Goal: Book appointment/travel/reservation

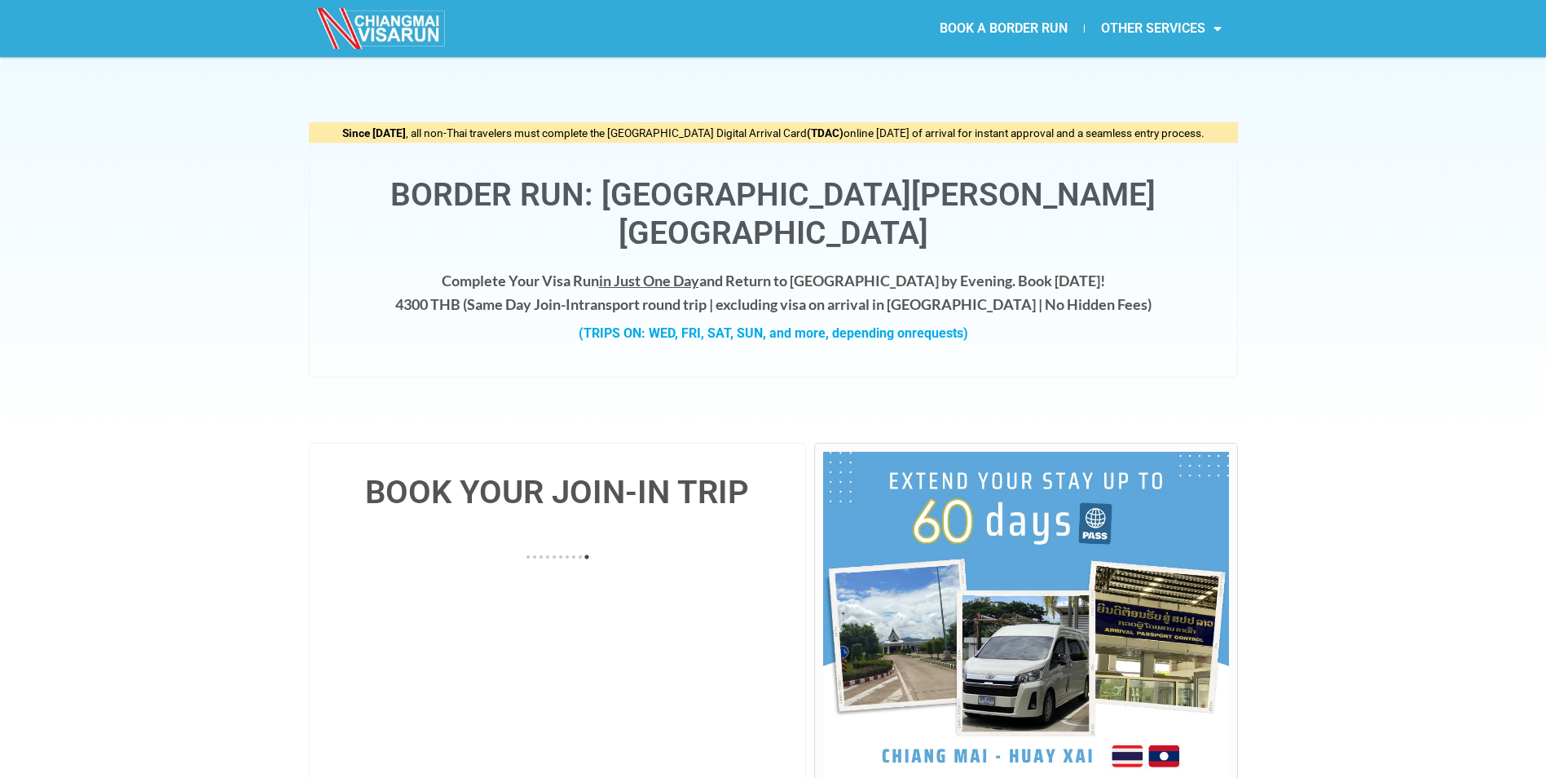
click at [296, 381] on div "Since [DATE] , all non-Thai travelers must complete the [GEOGRAPHIC_DATA] Digit…" at bounding box center [773, 250] width 1546 height 386
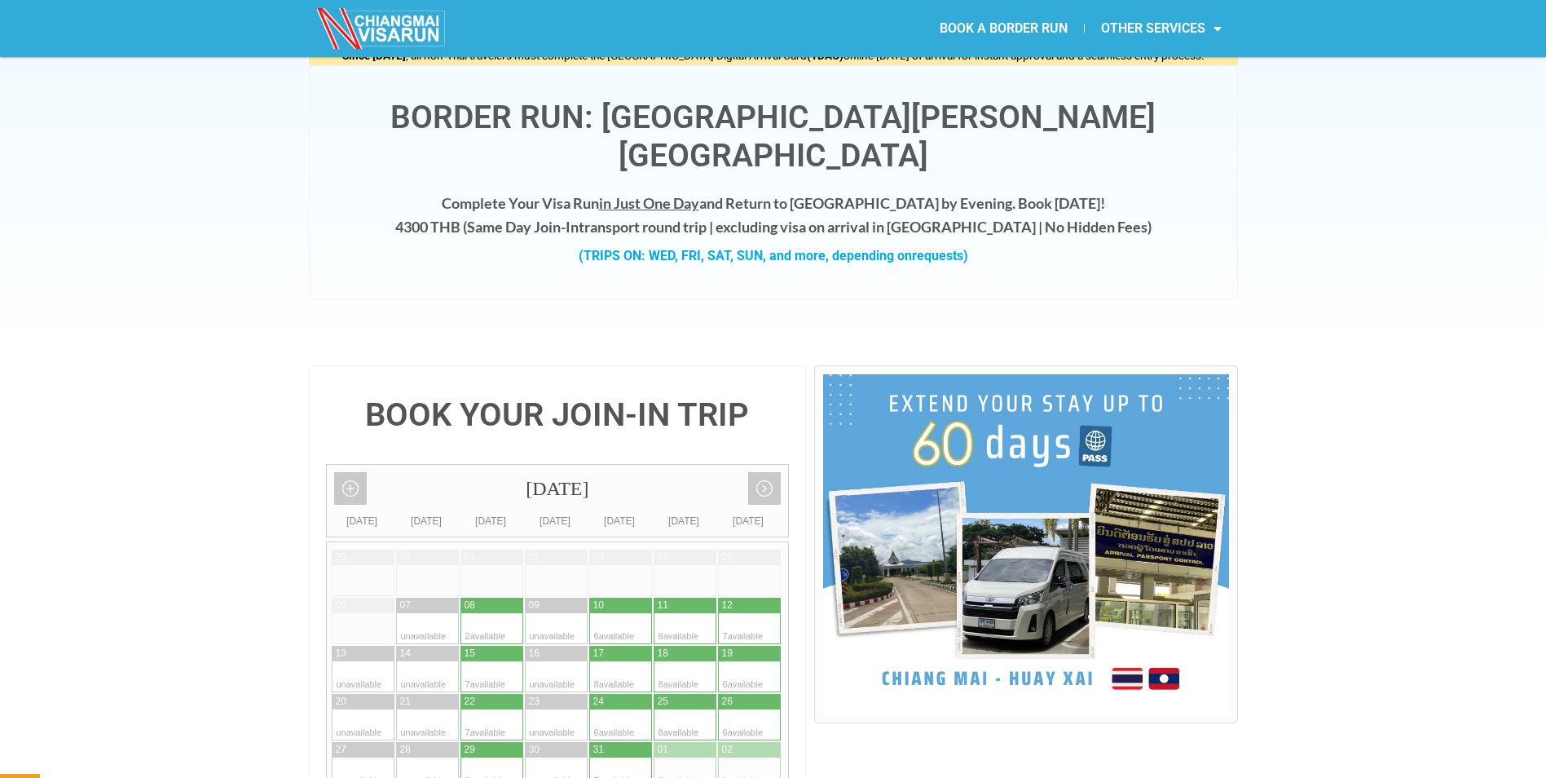
scroll to position [190, 0]
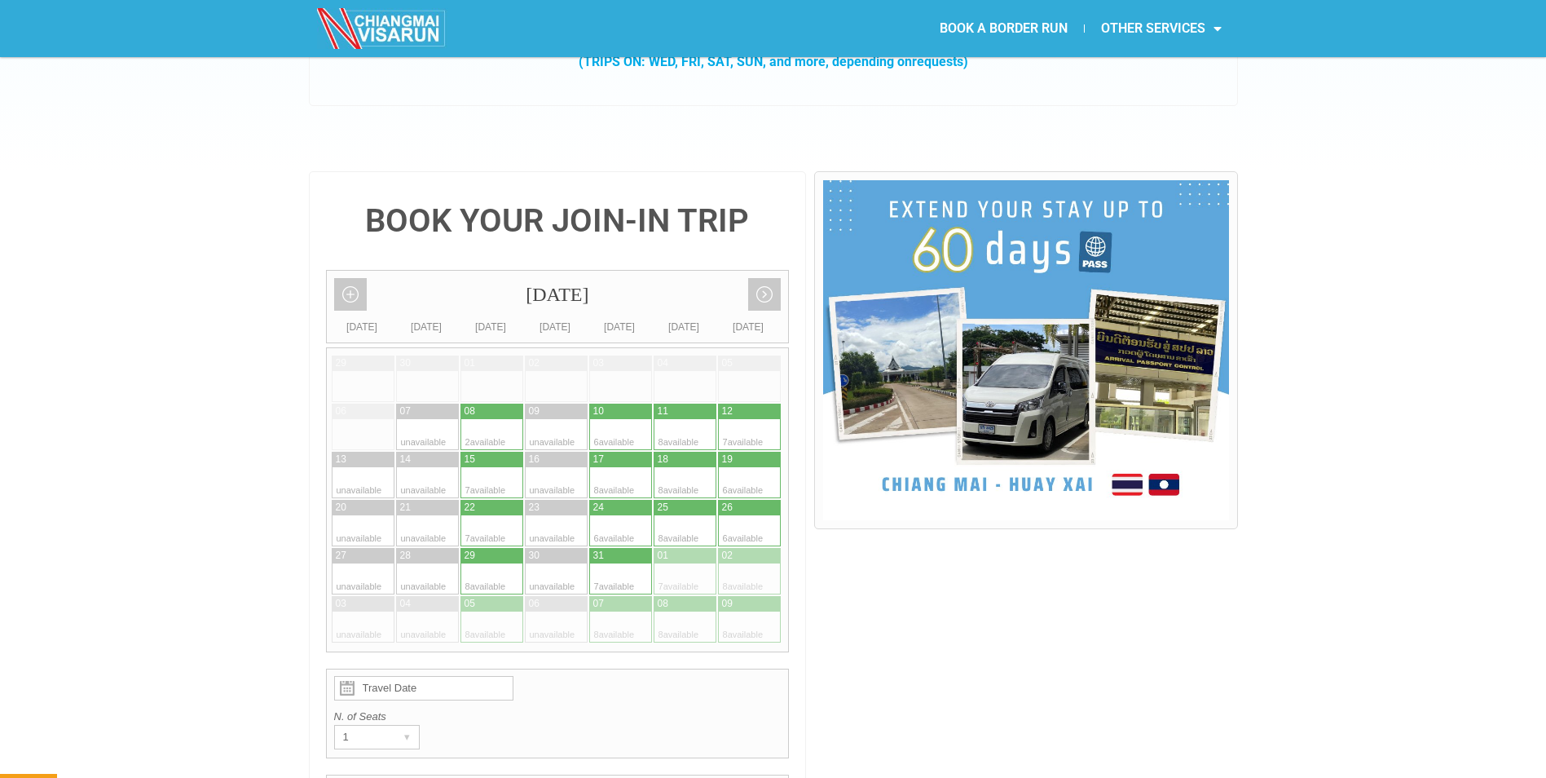
click at [685, 403] on div at bounding box center [701, 410] width 32 height 15
type input "[DATE]"
radio input "true"
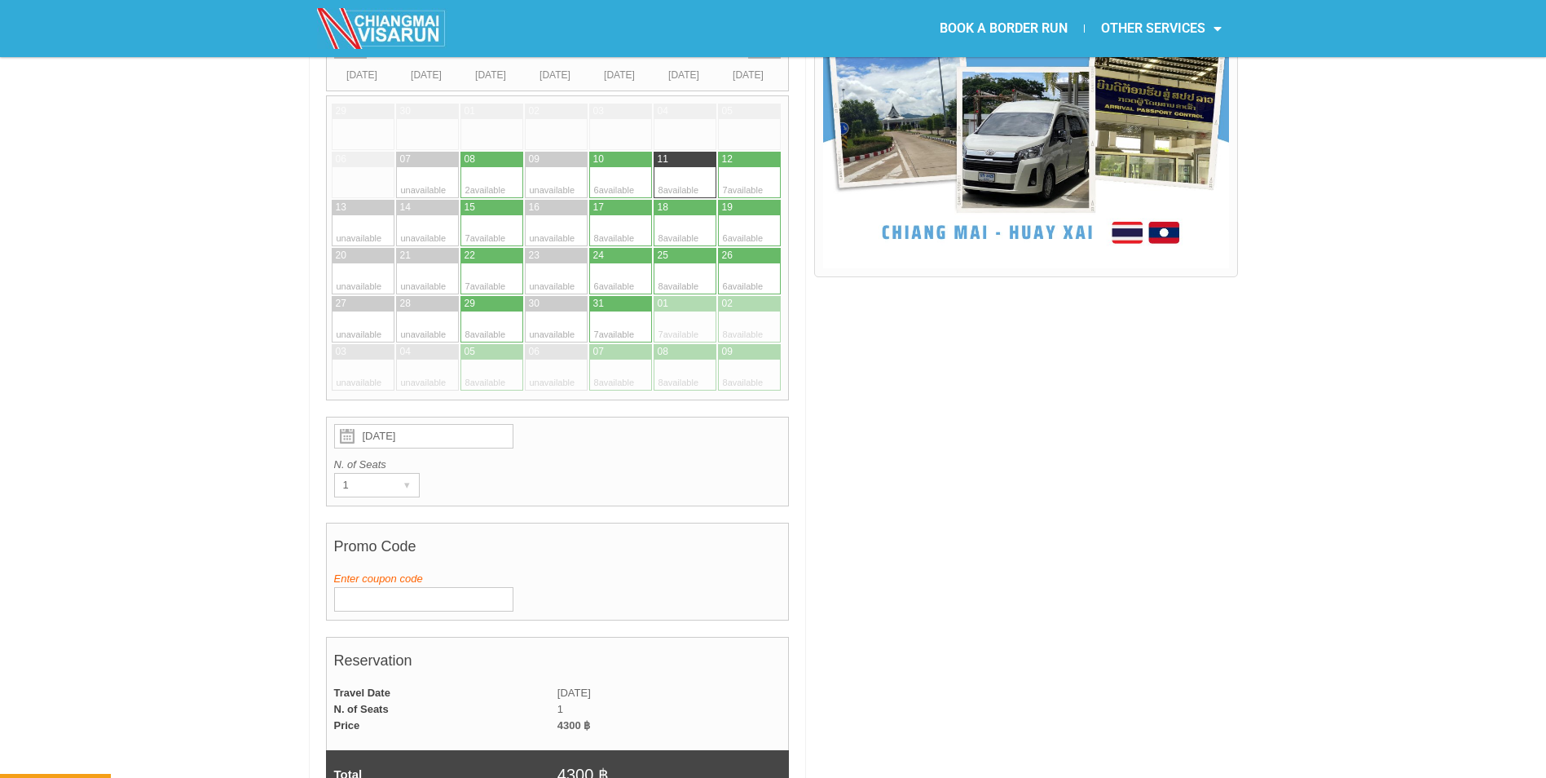
scroll to position [539, 0]
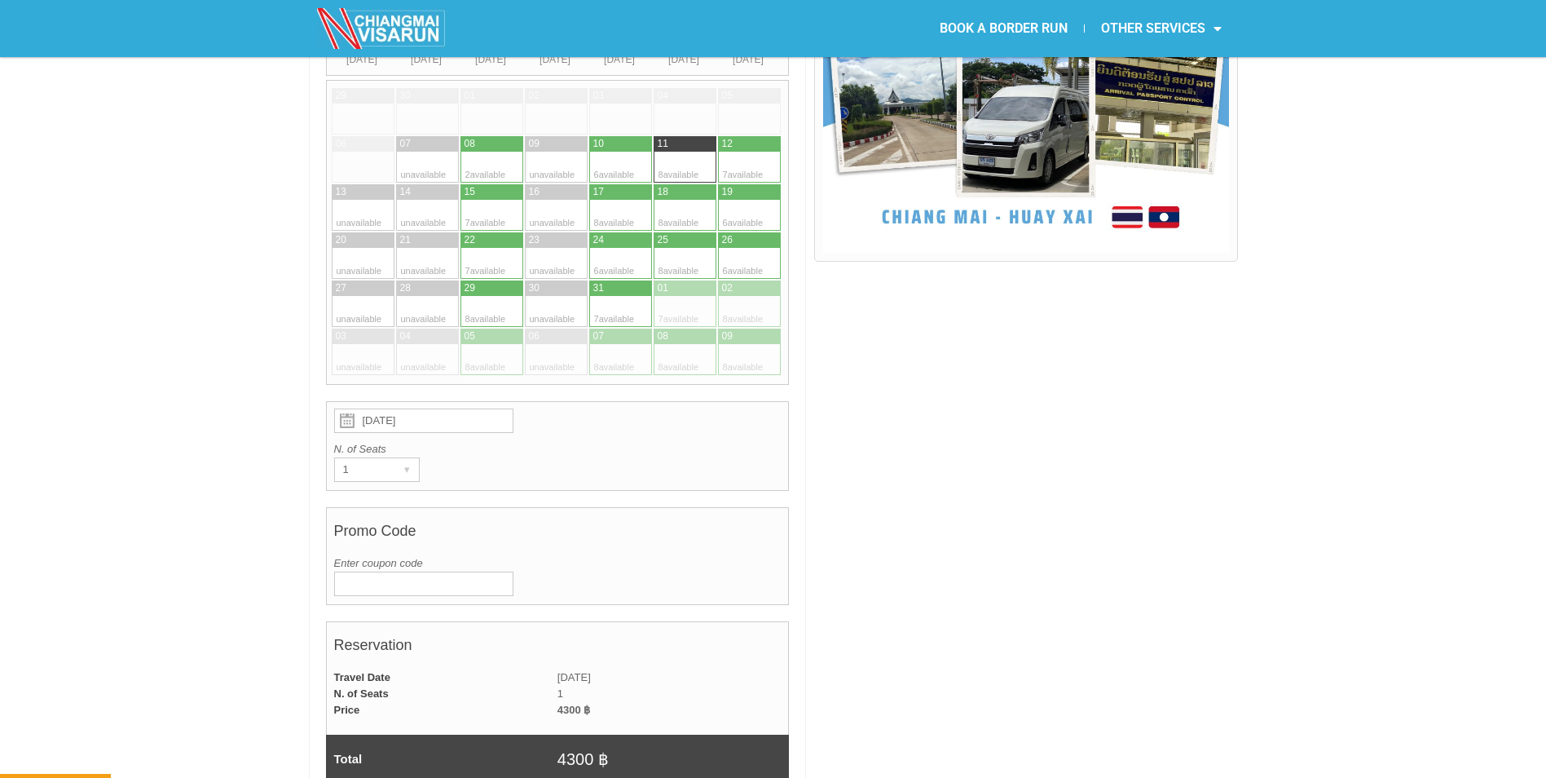
click at [983, 544] on div at bounding box center [1025, 736] width 423 height 1664
drag, startPoint x: 936, startPoint y: 547, endPoint x: 921, endPoint y: 547, distance: 15.5
click at [921, 544] on div at bounding box center [1025, 736] width 423 height 1664
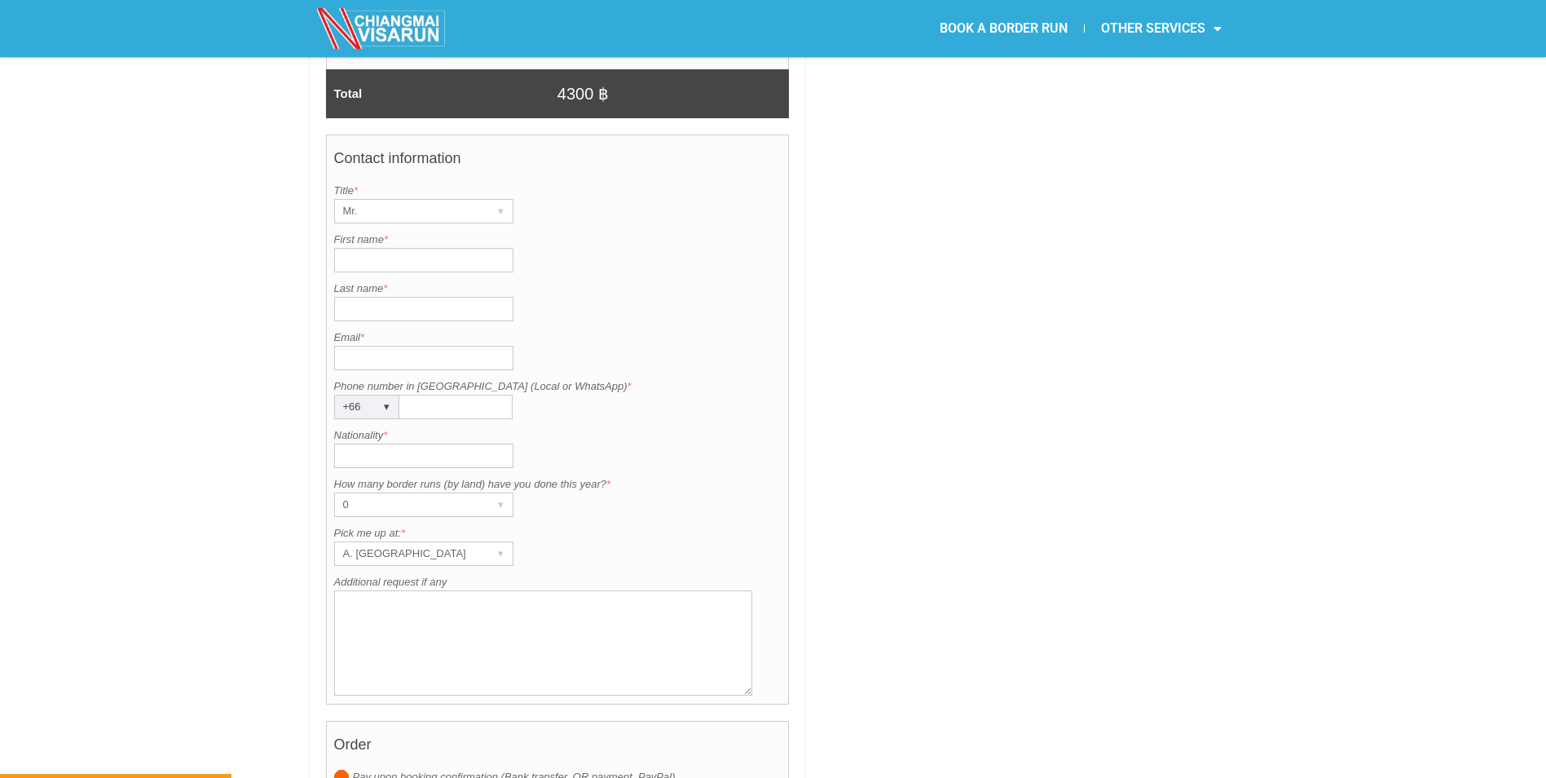
scroll to position [1218, 0]
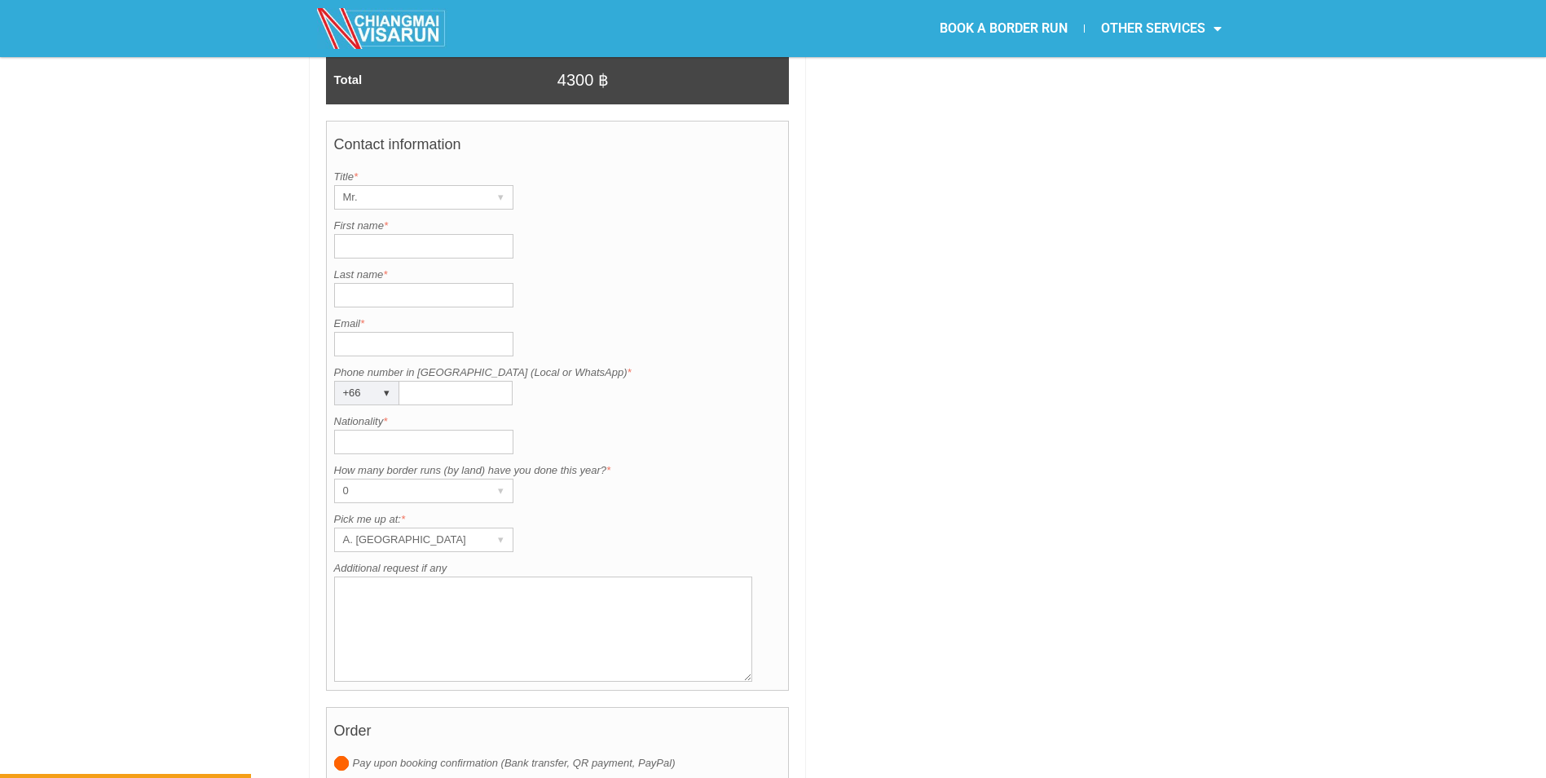
drag, startPoint x: 218, startPoint y: 355, endPoint x: 206, endPoint y: 368, distance: 17.3
click at [206, 368] on div "BOOK YOUR JOIN-IN TRIP [DATE] Add month view Remove month view Next month Previ…" at bounding box center [773, 73] width 1546 height 1697
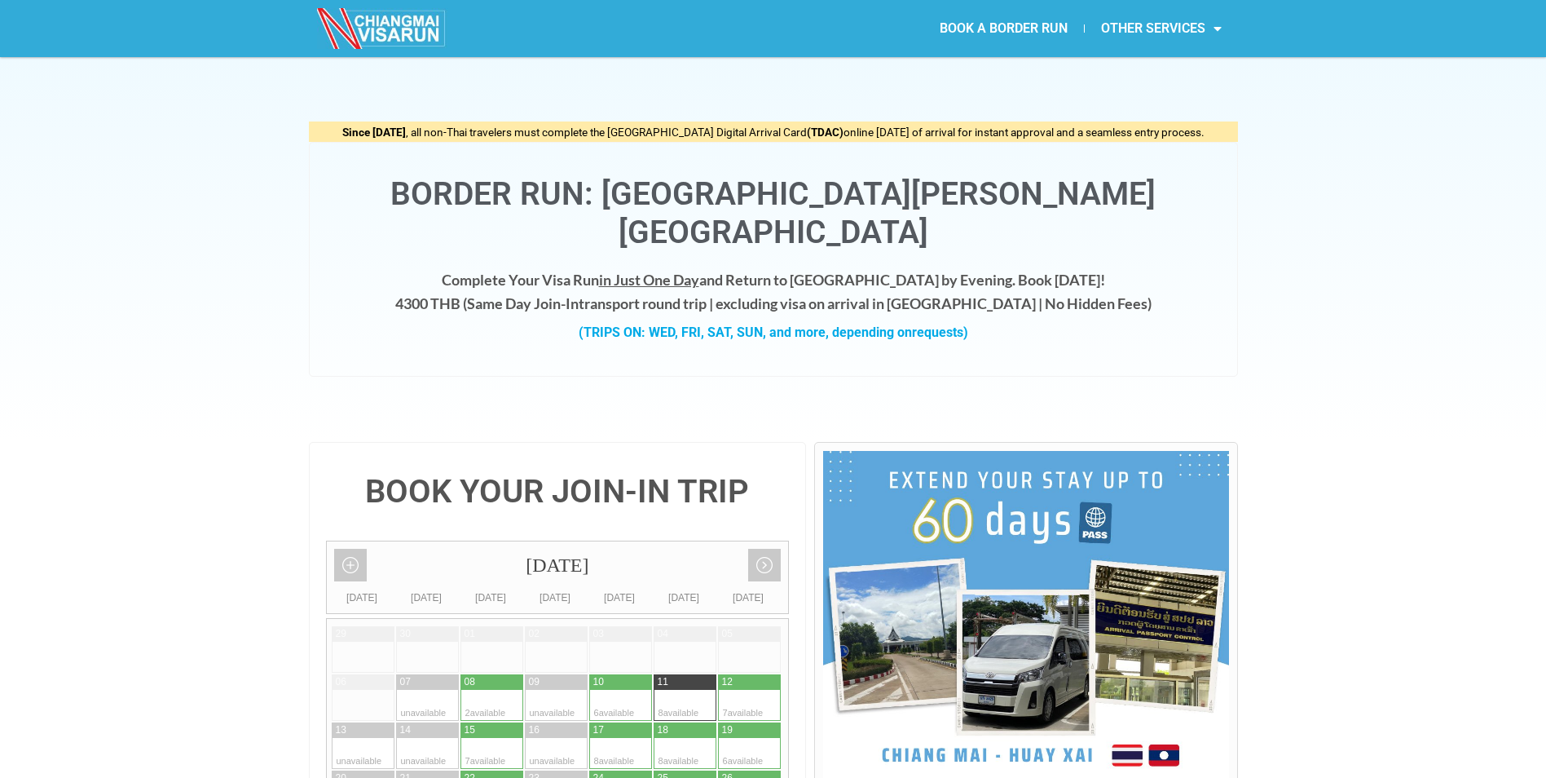
scroll to position [0, 0]
click at [241, 369] on div "Since [DATE] , all non-Thai travelers must complete the [GEOGRAPHIC_DATA] Digit…" at bounding box center [773, 250] width 1546 height 386
click at [235, 377] on div "Since [DATE] , all non-Thai travelers must complete the [GEOGRAPHIC_DATA] Digit…" at bounding box center [773, 250] width 1546 height 386
click at [231, 381] on div "Since [DATE] , all non-Thai travelers must complete the [GEOGRAPHIC_DATA] Digit…" at bounding box center [773, 250] width 1546 height 386
